Goal: Information Seeking & Learning: Learn about a topic

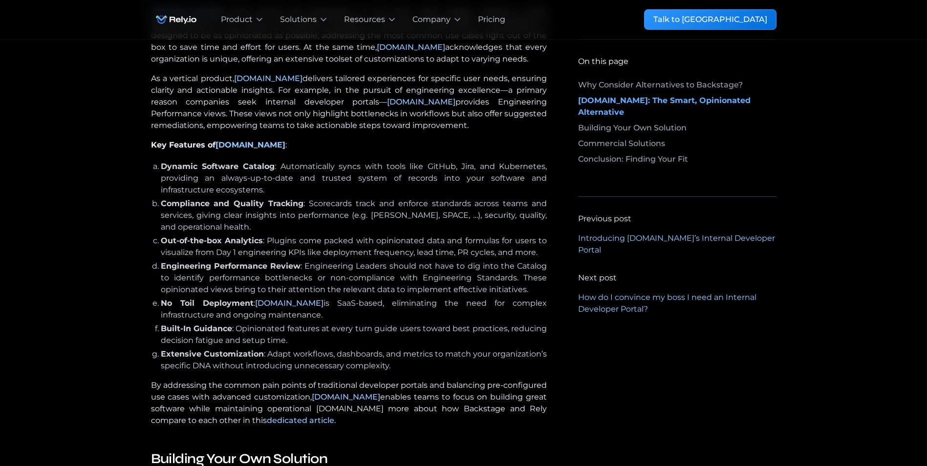
scroll to position [928, 0]
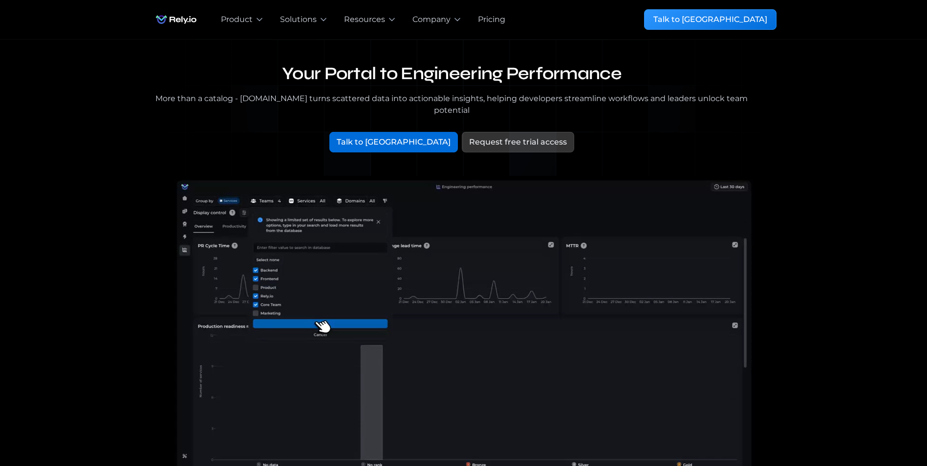
click at [496, 17] on div "Pricing" at bounding box center [491, 20] width 27 height 12
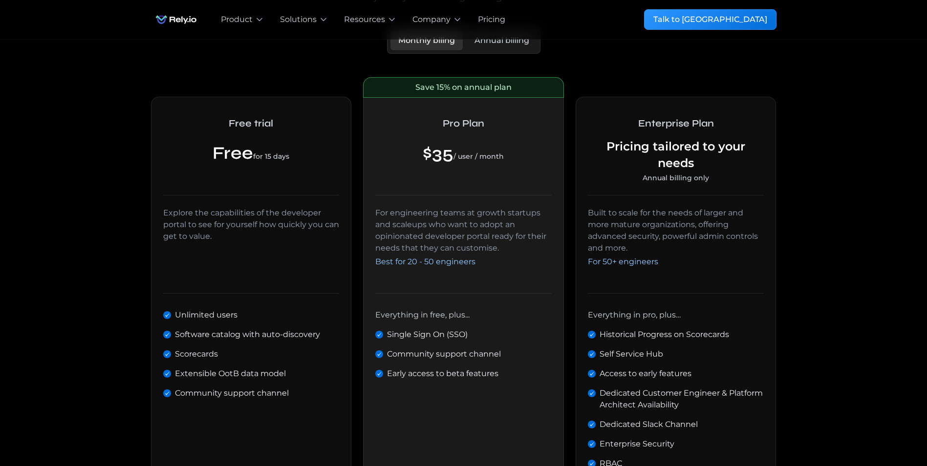
scroll to position [195, 0]
